Goal: Information Seeking & Learning: Learn about a topic

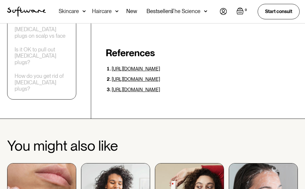
scroll to position [1698, 0]
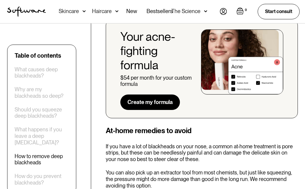
scroll to position [1004, 0]
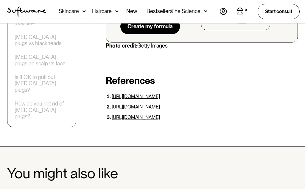
scroll to position [1670, 0]
